Goal: Use online tool/utility: Utilize a website feature to perform a specific function

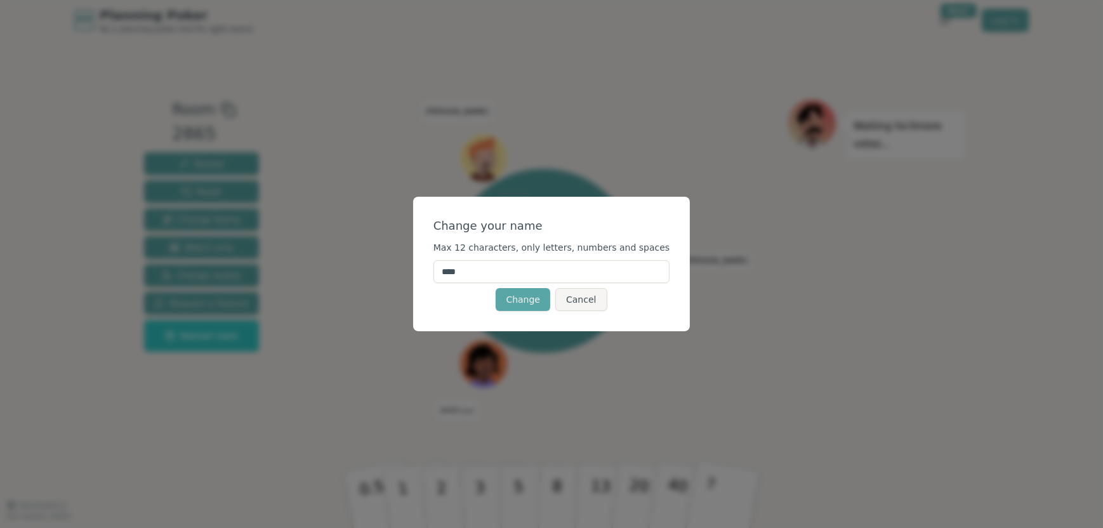
click at [526, 270] on input "****" at bounding box center [552, 271] width 237 height 23
type input "*"
type input "****"
click button "Change" at bounding box center [523, 299] width 55 height 23
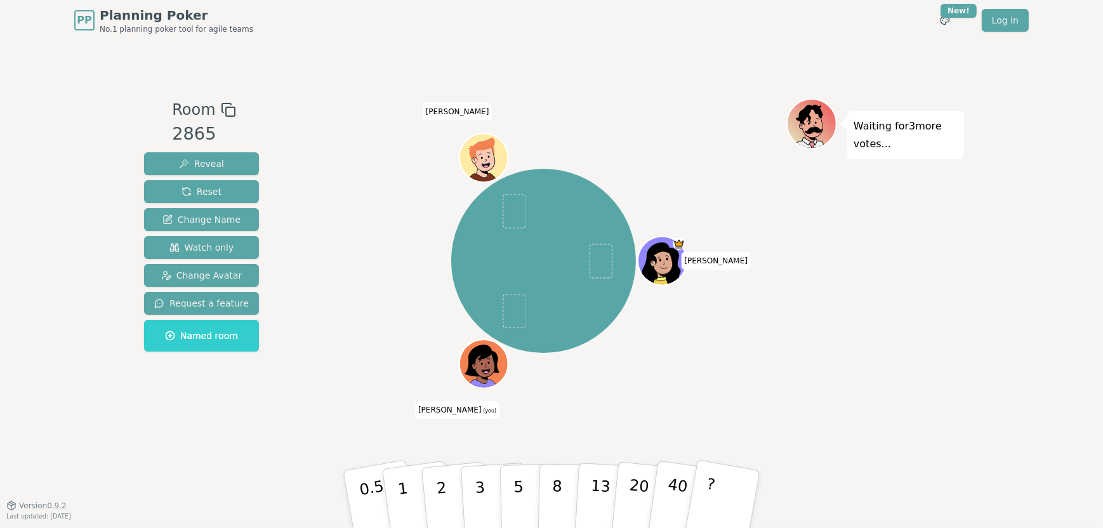
click at [480, 368] on icon at bounding box center [486, 372] width 23 height 8
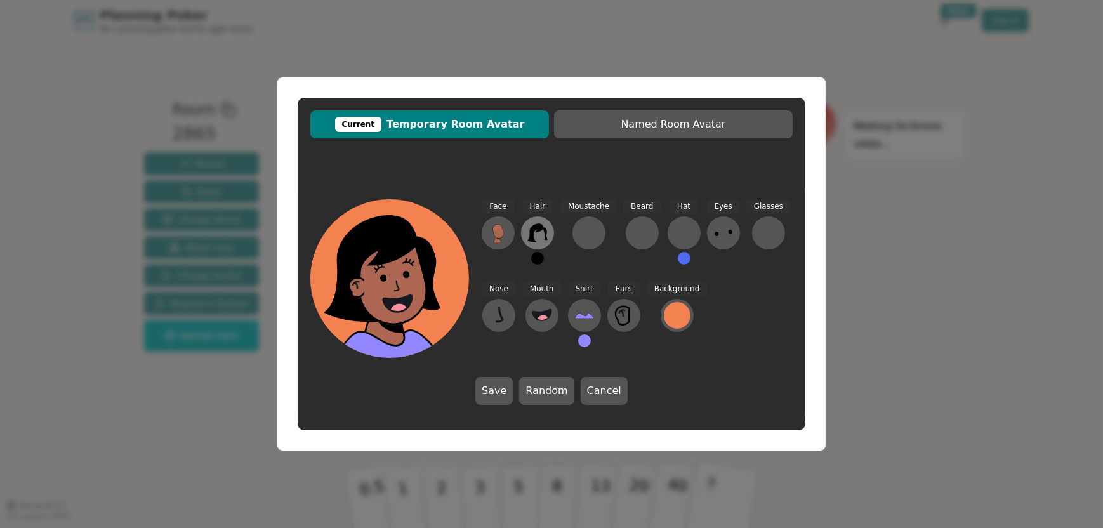
click at [541, 231] on icon at bounding box center [538, 233] width 20 height 20
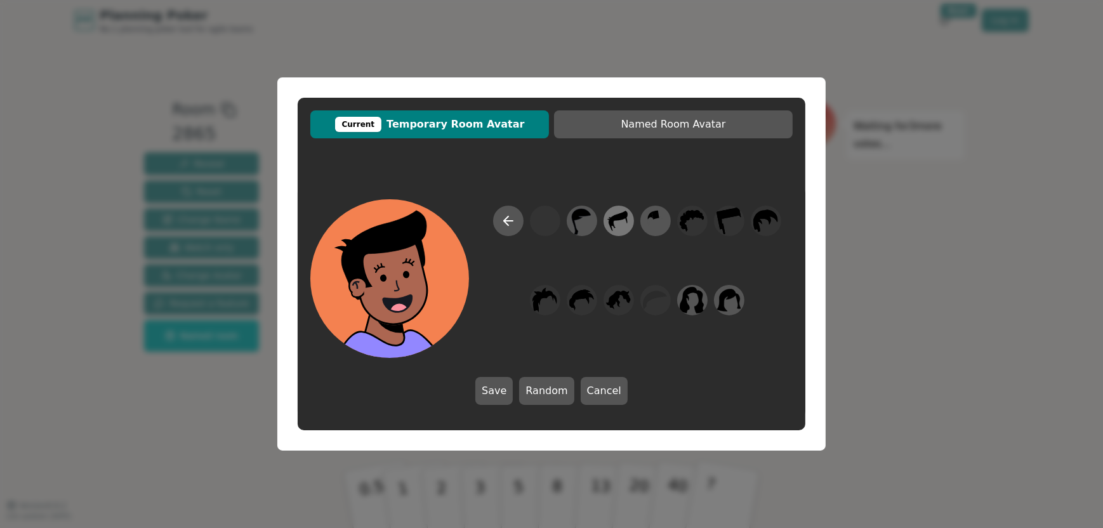
click at [622, 222] on icon at bounding box center [618, 221] width 25 height 29
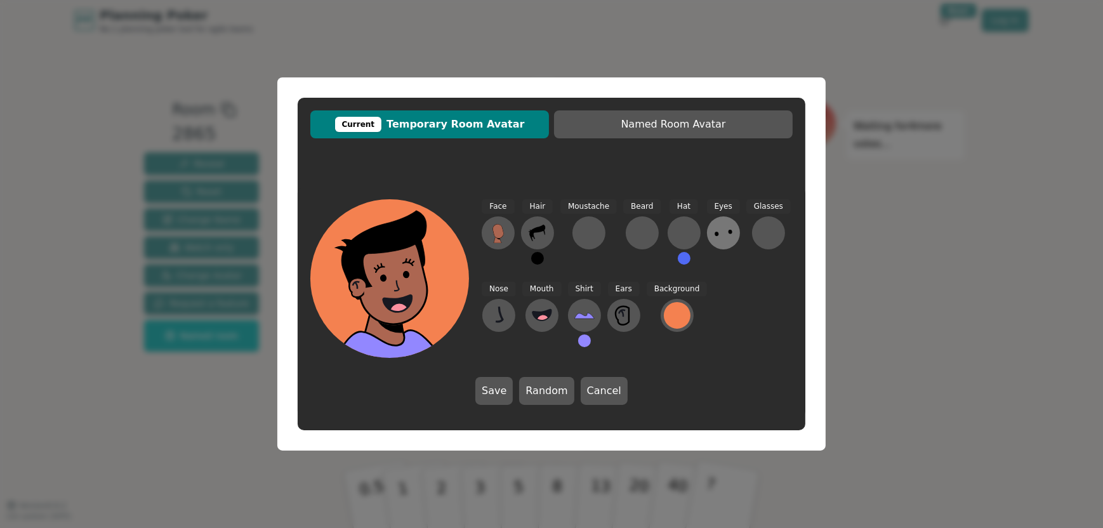
click at [715, 235] on icon at bounding box center [724, 233] width 20 height 20
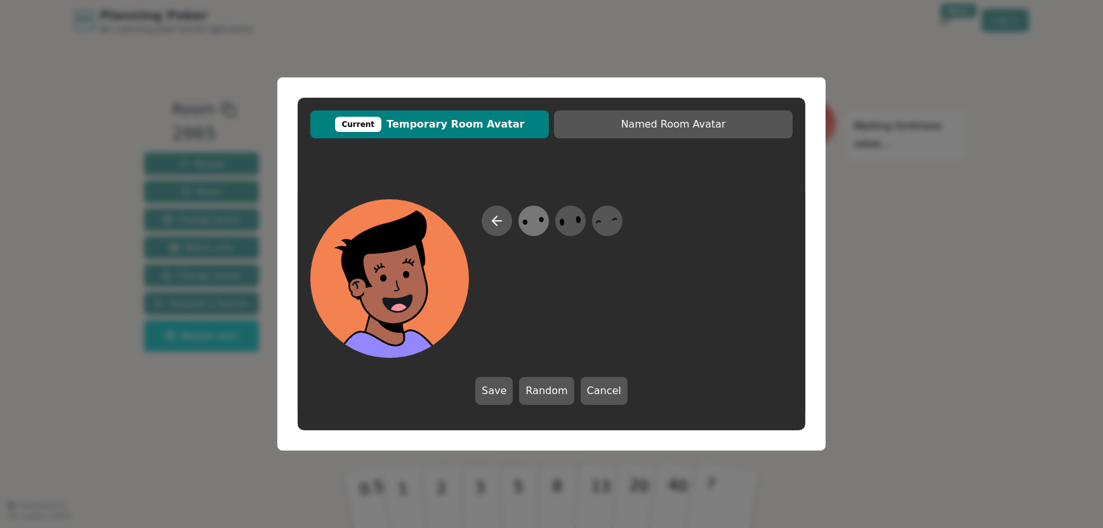
click at [537, 221] on icon at bounding box center [533, 221] width 25 height 29
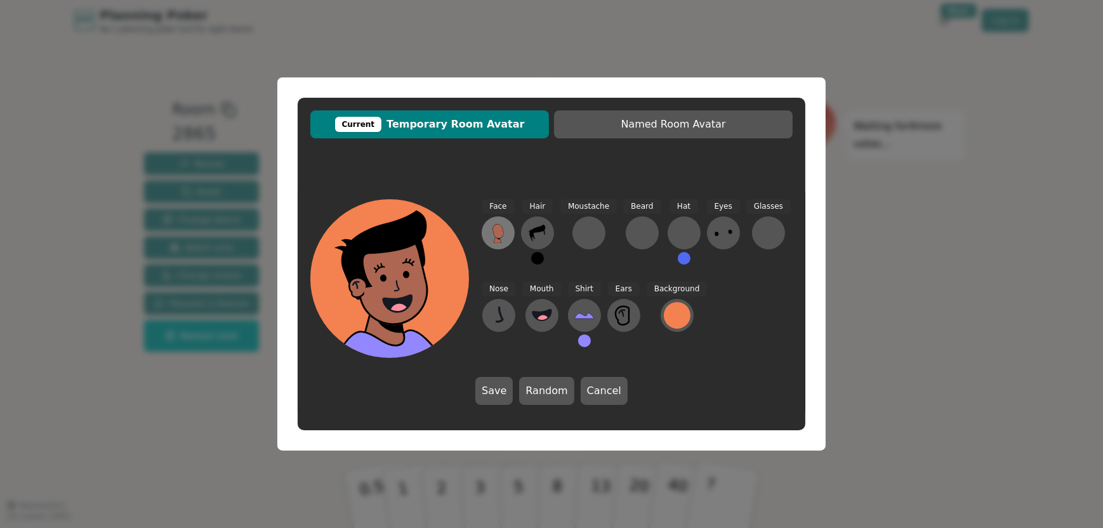
click at [493, 229] on icon at bounding box center [498, 233] width 20 height 20
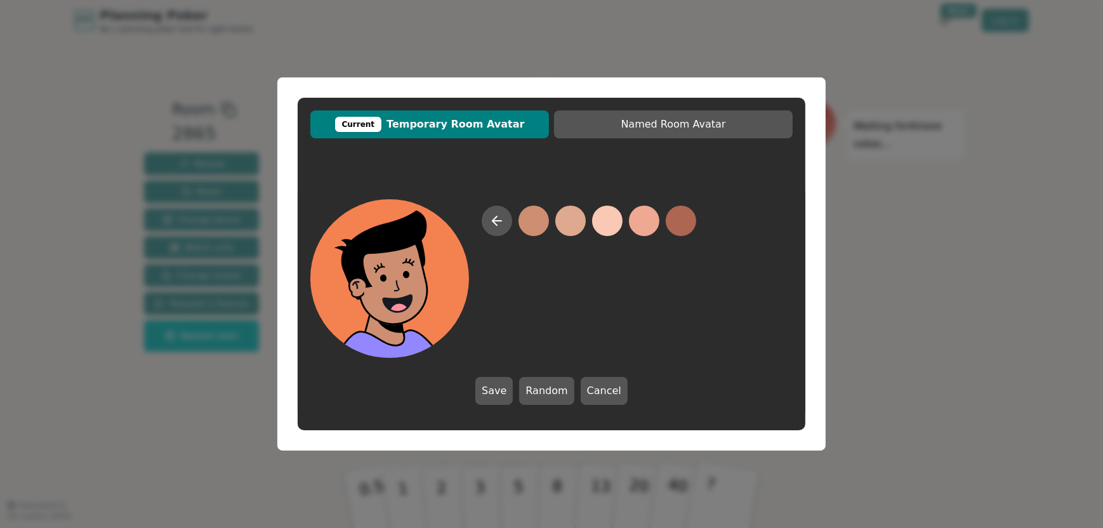
click at [531, 222] on button at bounding box center [534, 221] width 30 height 30
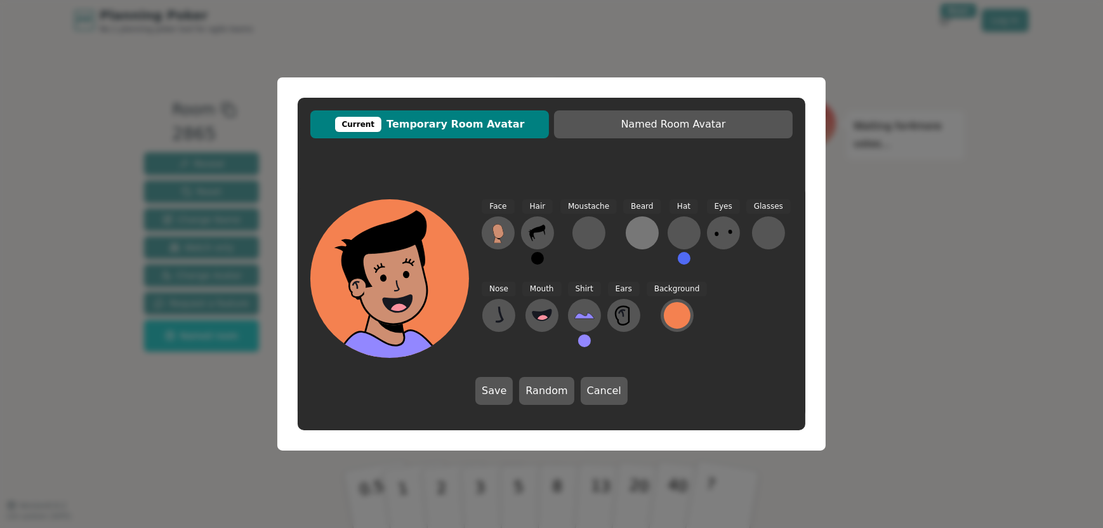
click at [639, 234] on div at bounding box center [642, 233] width 20 height 20
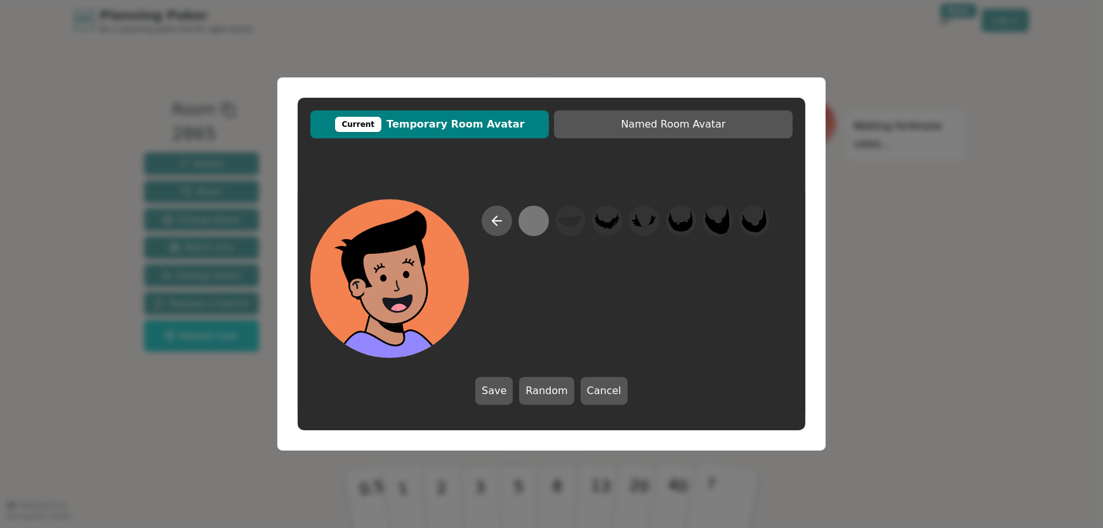
click at [535, 225] on div at bounding box center [533, 221] width 25 height 29
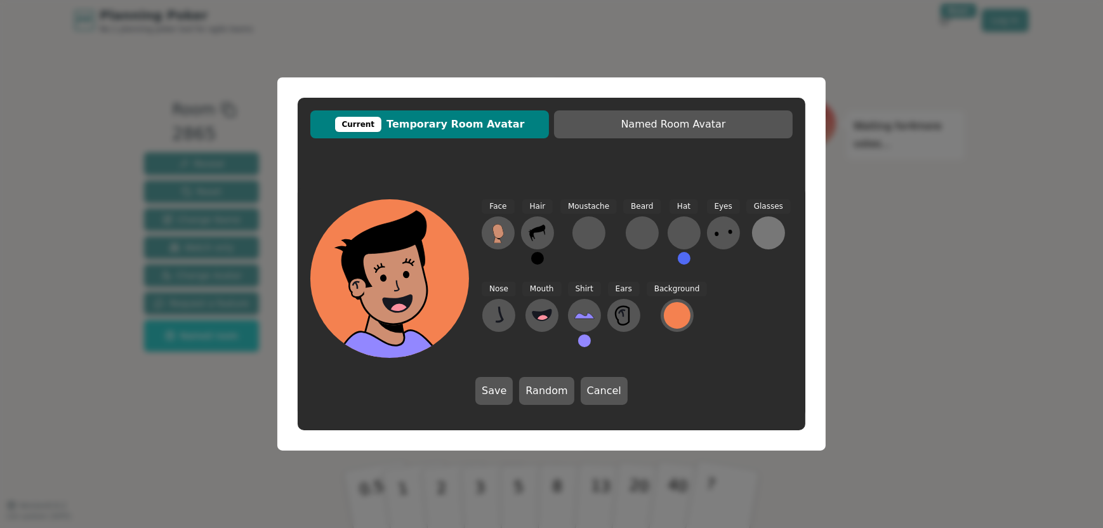
click at [762, 231] on div at bounding box center [769, 233] width 20 height 20
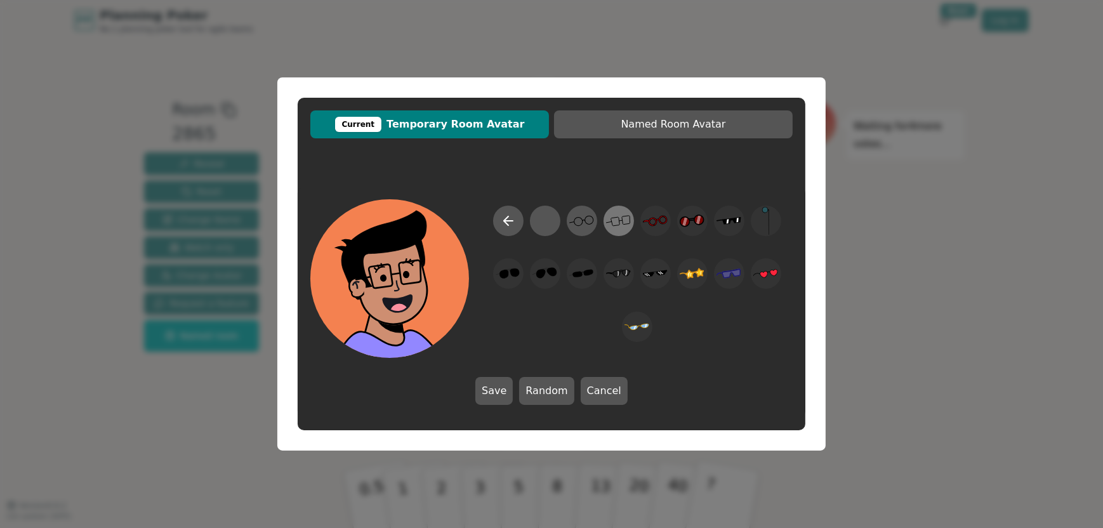
click at [611, 221] on icon at bounding box center [618, 221] width 25 height 29
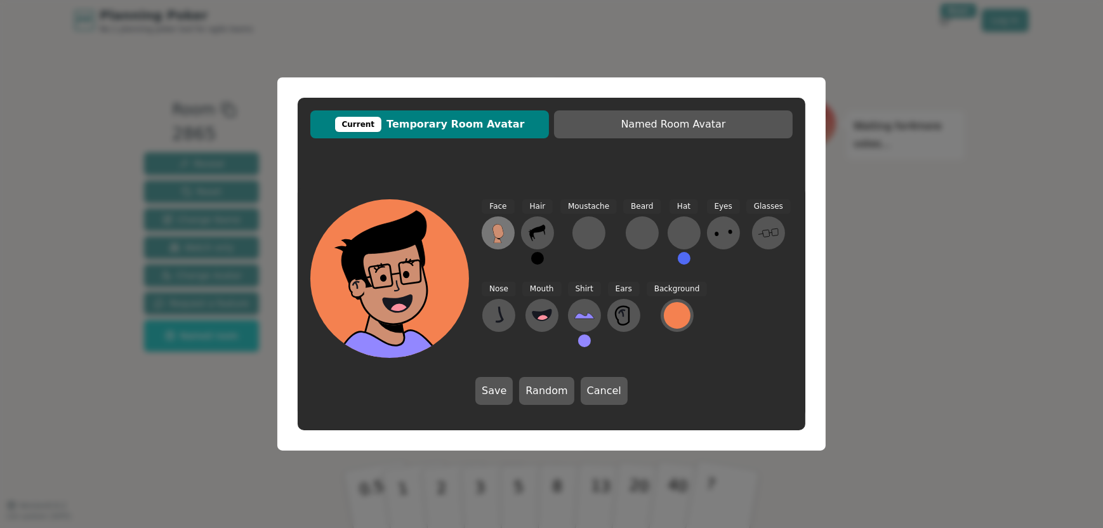
click at [504, 233] on icon at bounding box center [498, 233] width 20 height 20
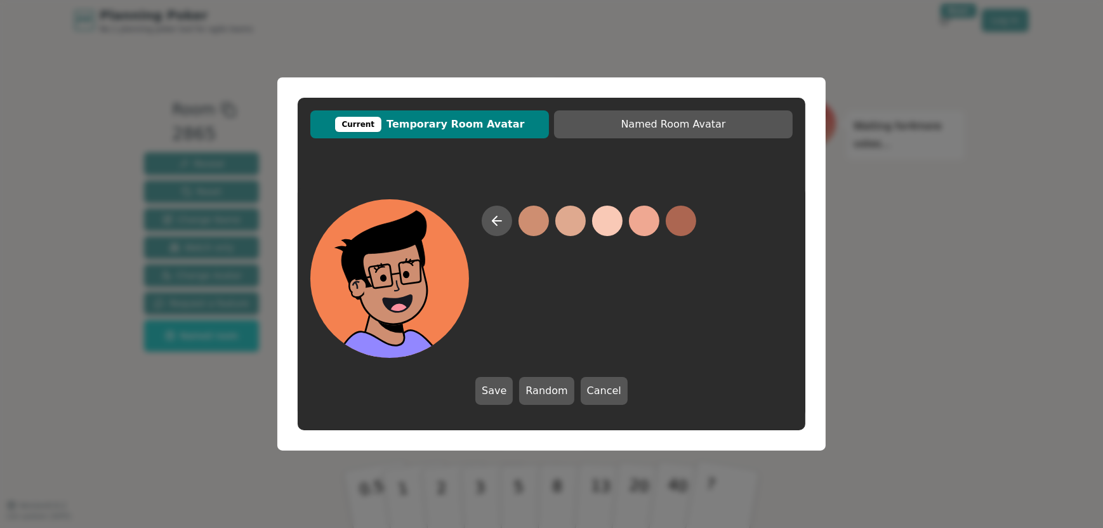
click at [529, 220] on button at bounding box center [534, 221] width 30 height 30
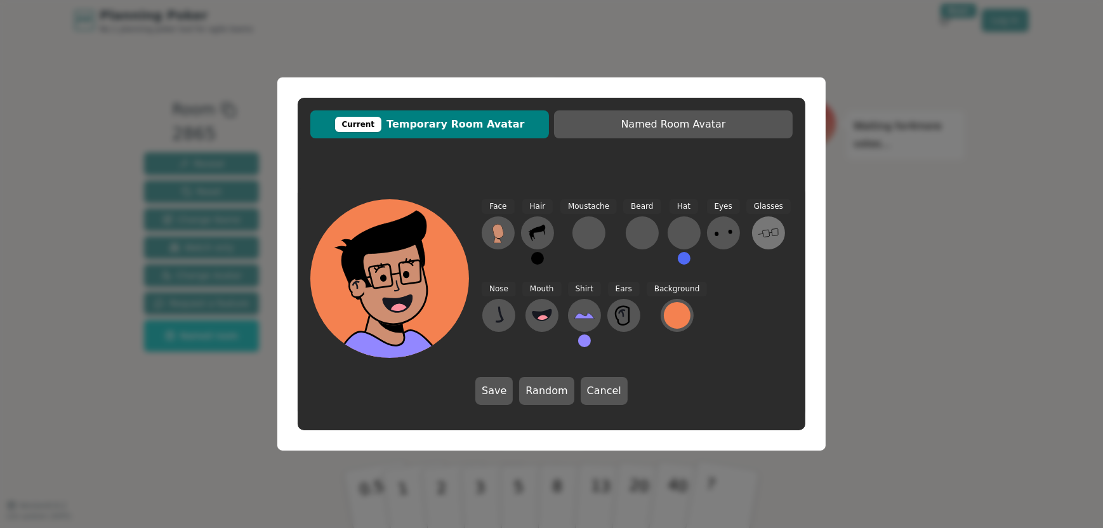
click at [765, 237] on icon at bounding box center [769, 233] width 20 height 20
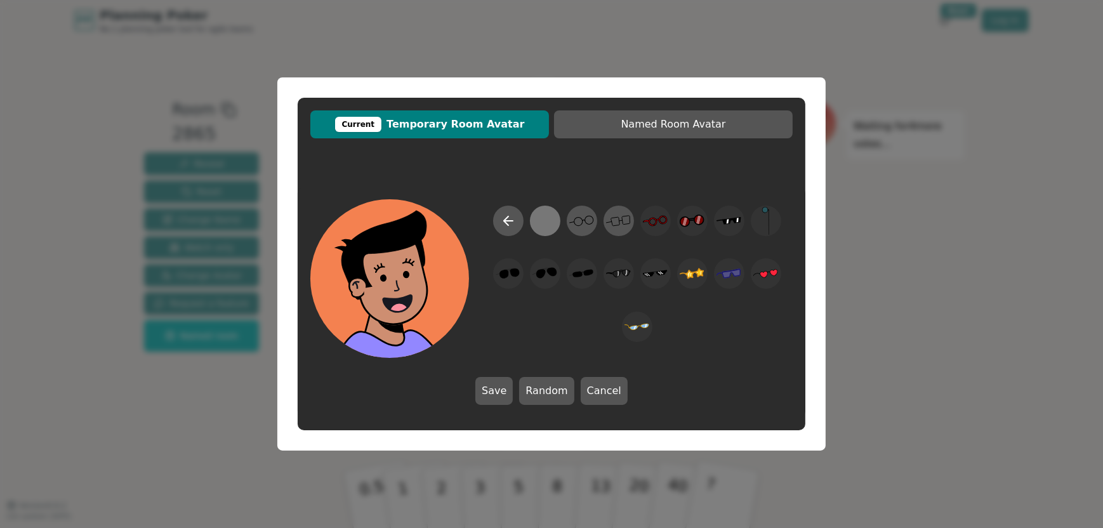
click at [538, 222] on div at bounding box center [545, 221] width 25 height 29
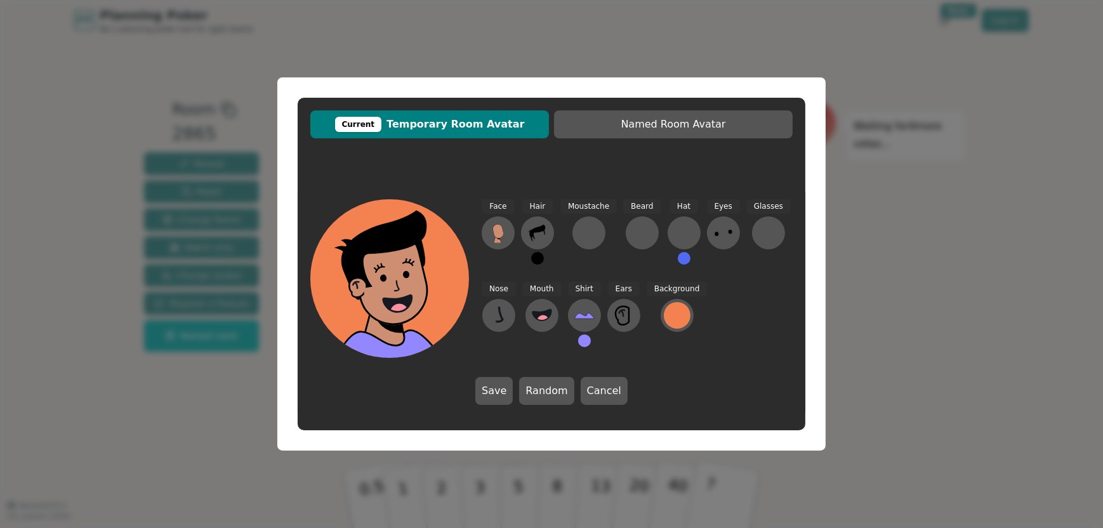
click at [499, 387] on button "Save" at bounding box center [493, 391] width 37 height 28
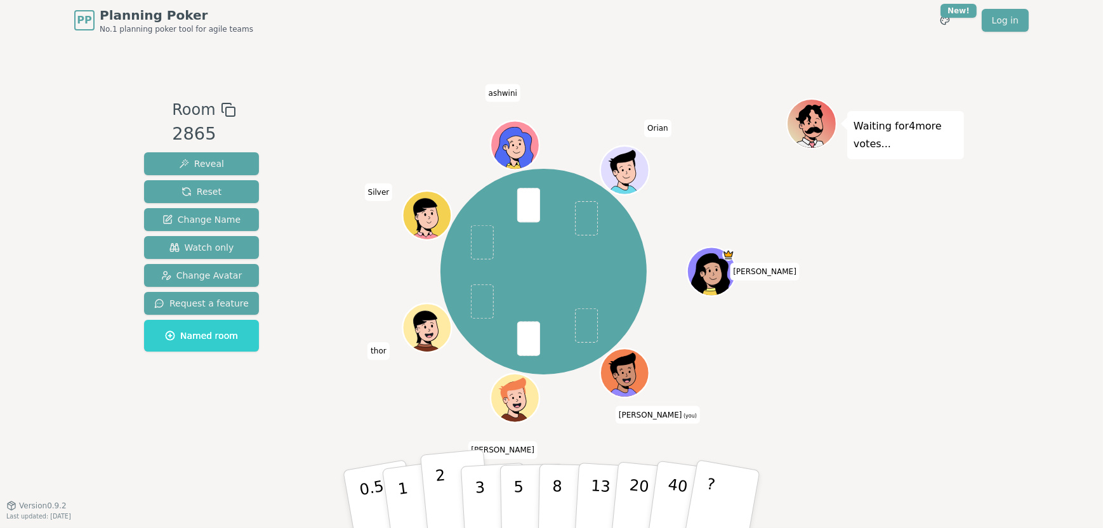
click at [441, 498] on p "2" at bounding box center [443, 501] width 17 height 69
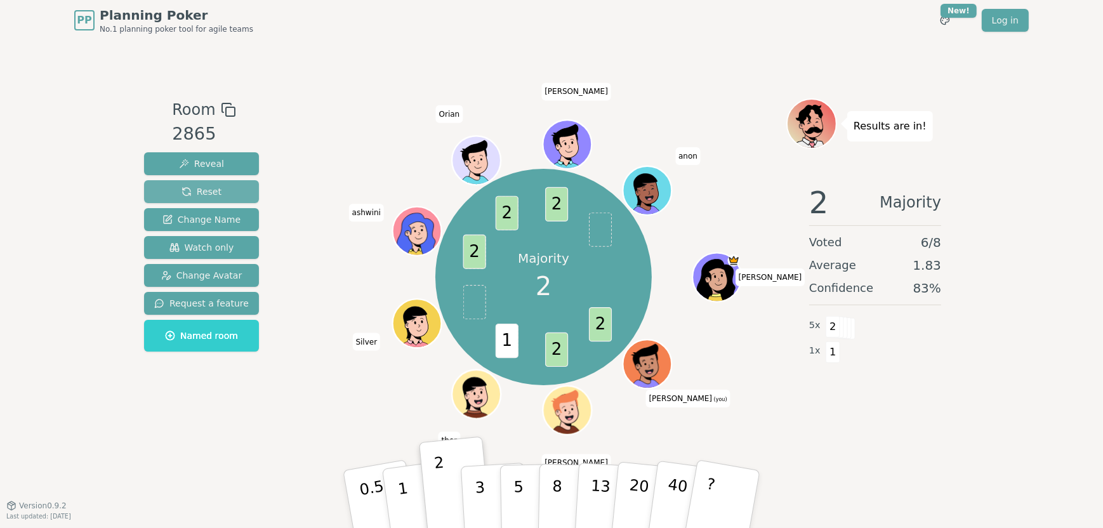
click at [198, 188] on span "Reset" at bounding box center [202, 191] width 40 height 13
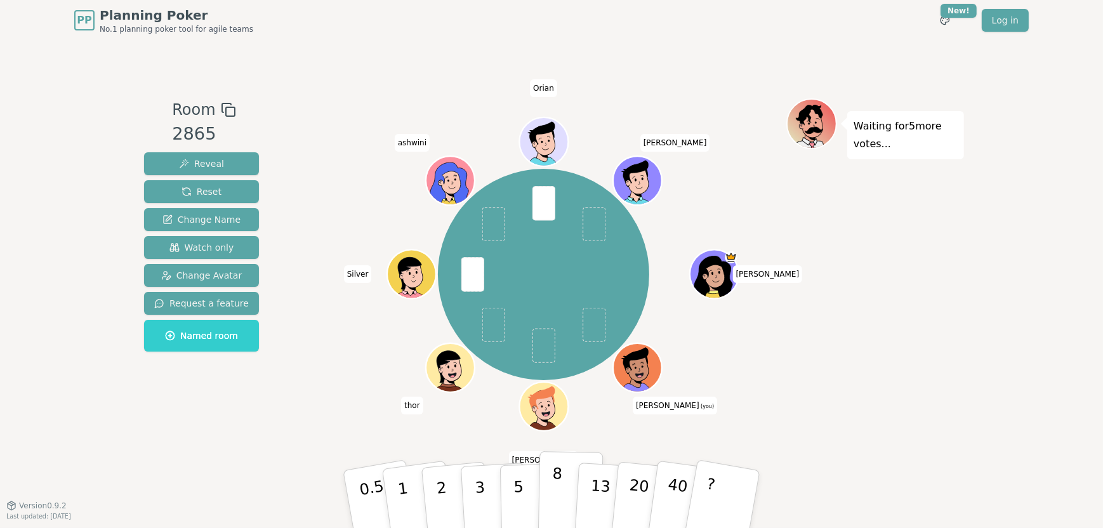
click at [554, 474] on p "8" at bounding box center [557, 499] width 11 height 69
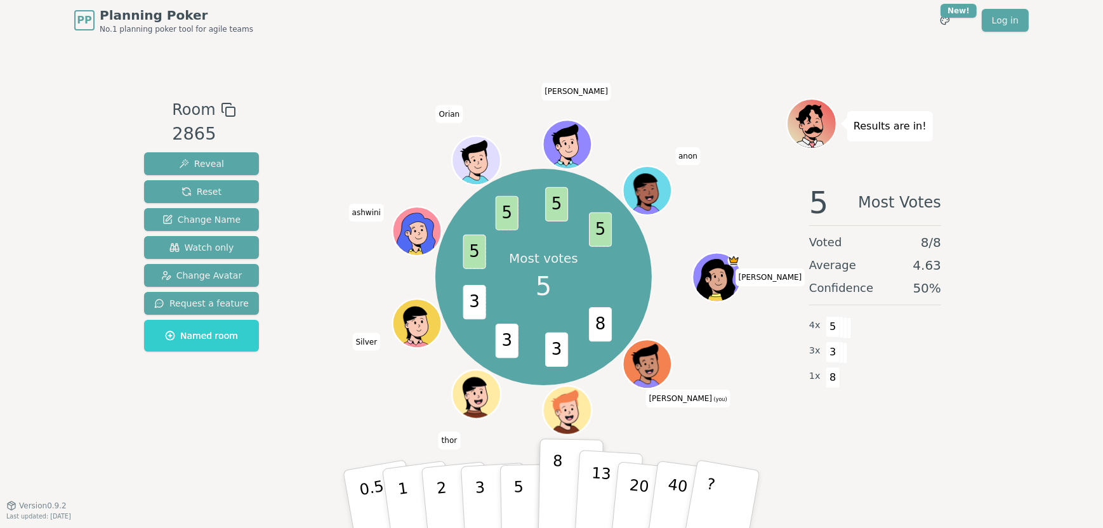
click at [596, 493] on p "13" at bounding box center [599, 499] width 23 height 70
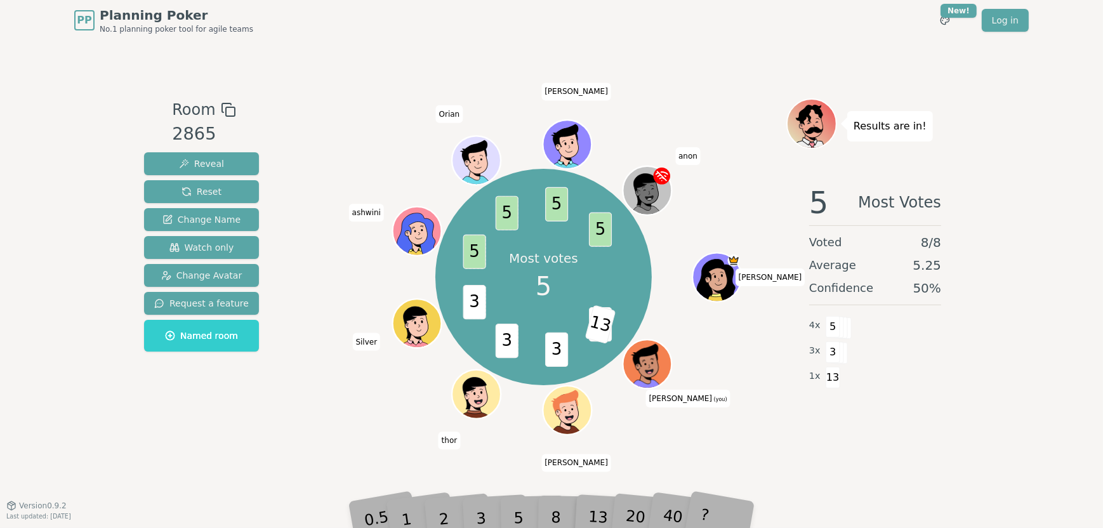
click at [517, 510] on div "5" at bounding box center [532, 499] width 39 height 45
click at [604, 321] on span "8" at bounding box center [600, 324] width 23 height 34
click at [621, 321] on span "13" at bounding box center [623, 324] width 31 height 39
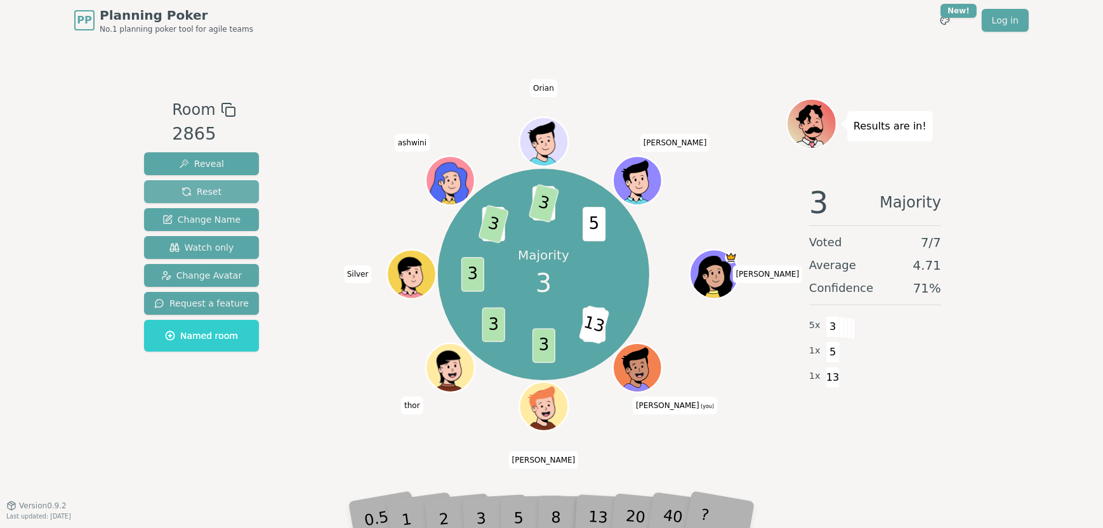
click at [207, 189] on span "Reset" at bounding box center [202, 191] width 40 height 13
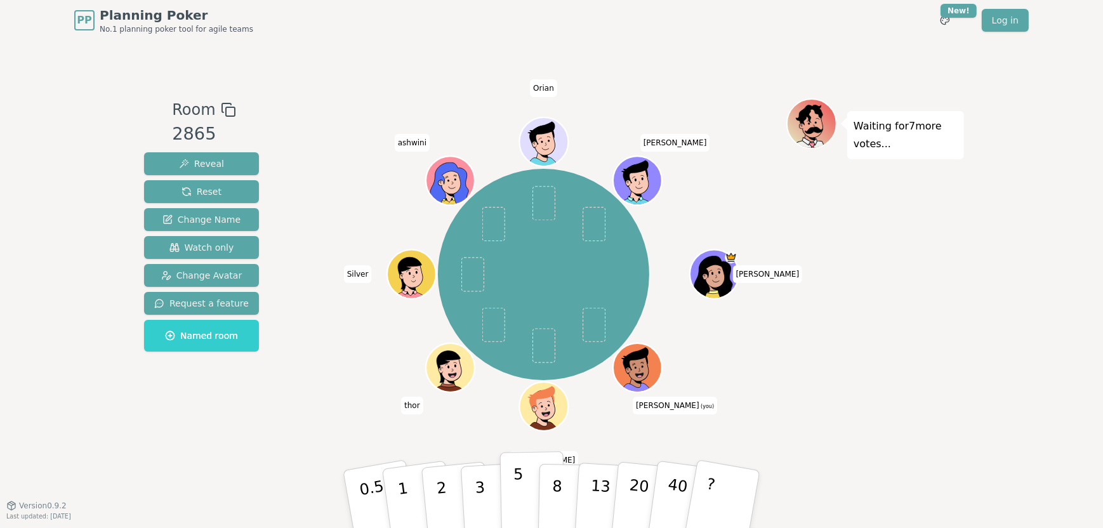
click at [524, 484] on button "5" at bounding box center [532, 499] width 65 height 96
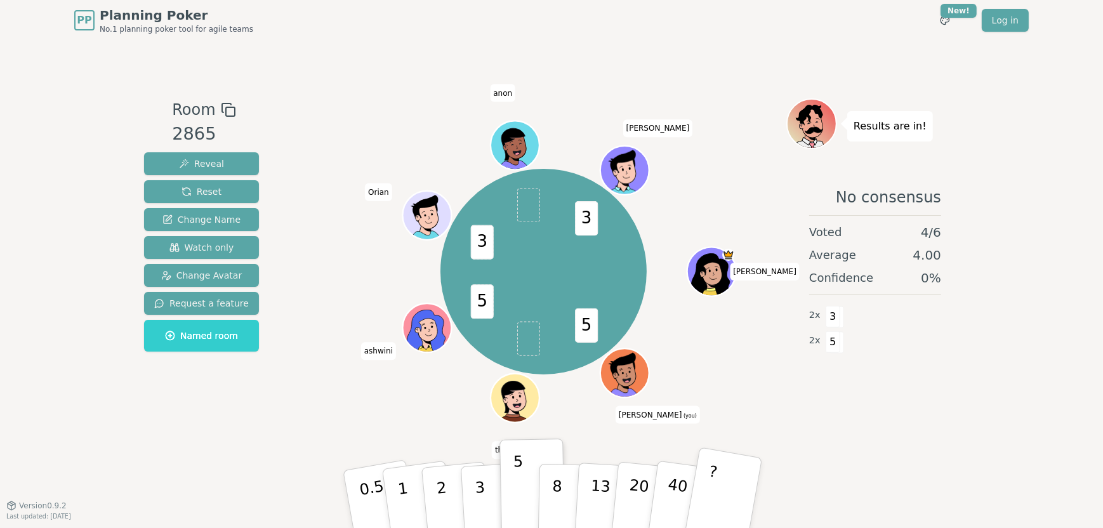
click at [727, 486] on button "?" at bounding box center [723, 499] width 79 height 105
